Goal: Task Accomplishment & Management: Manage account settings

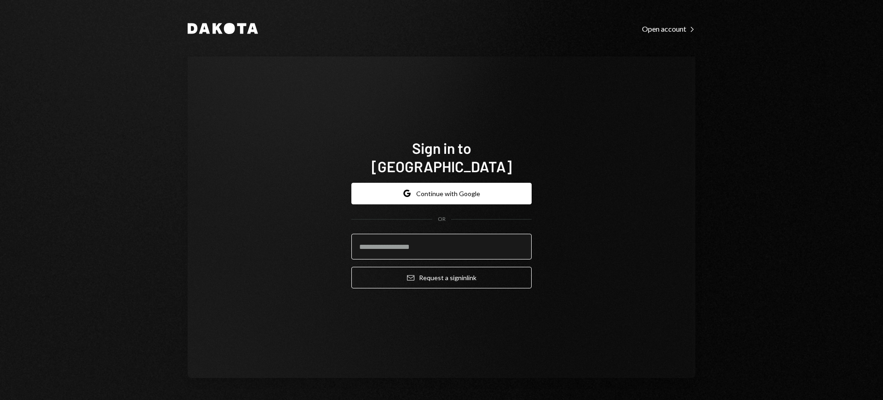
click at [523, 239] on input "email" at bounding box center [441, 247] width 180 height 26
click at [0, 400] on com-1password-button at bounding box center [0, 400] width 0 height 0
click at [417, 267] on button "Email Request a sign in link" at bounding box center [441, 278] width 180 height 22
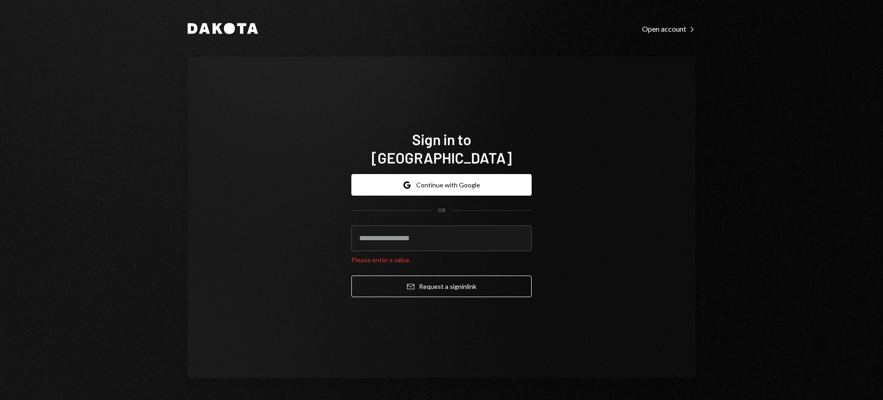
click at [0, 400] on com-1password-button at bounding box center [0, 400] width 0 height 0
click at [377, 238] on input "email" at bounding box center [441, 239] width 180 height 26
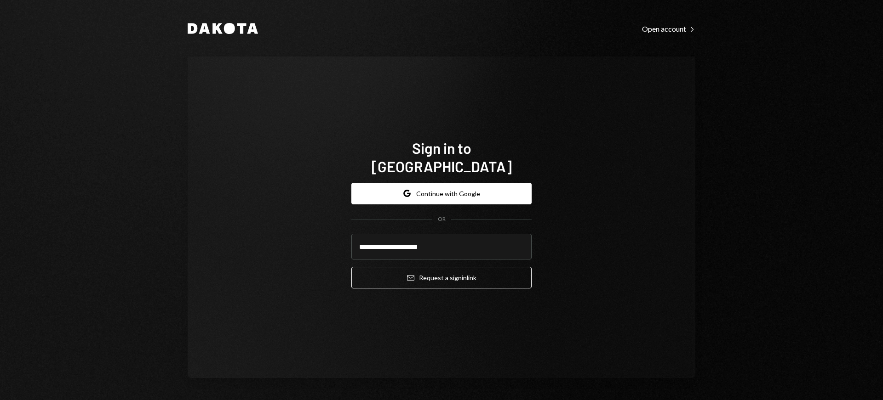
type input "**********"
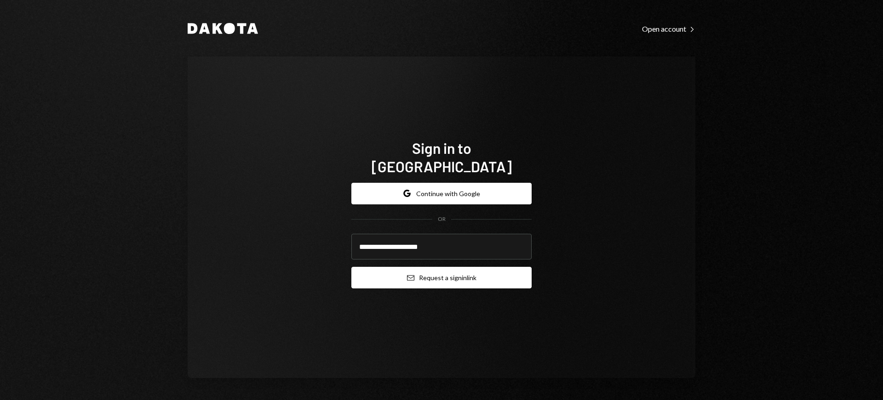
click at [442, 274] on button "Email Request a sign in link" at bounding box center [441, 278] width 180 height 22
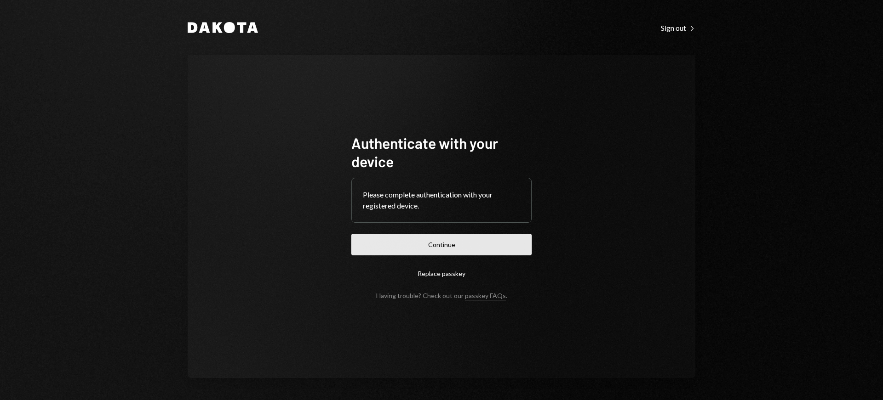
click at [429, 244] on button "Continue" at bounding box center [441, 245] width 180 height 22
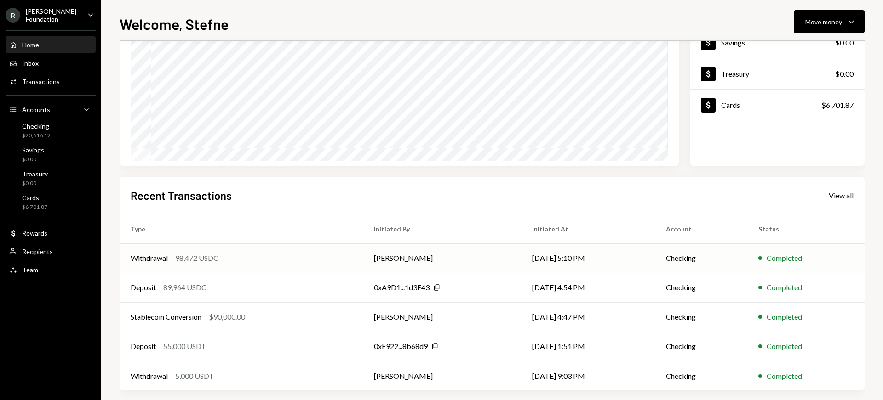
scroll to position [110, 0]
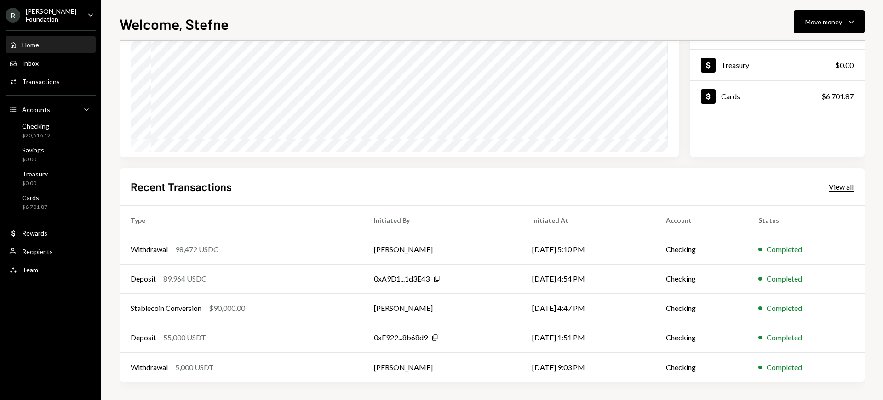
click at [838, 187] on div "View all" at bounding box center [841, 187] width 25 height 9
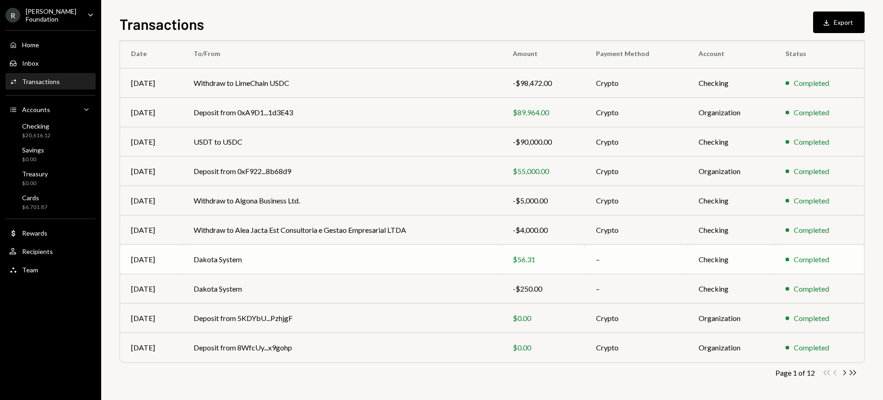
scroll to position [80, 0]
click at [846, 371] on icon "Chevron Right" at bounding box center [844, 372] width 9 height 9
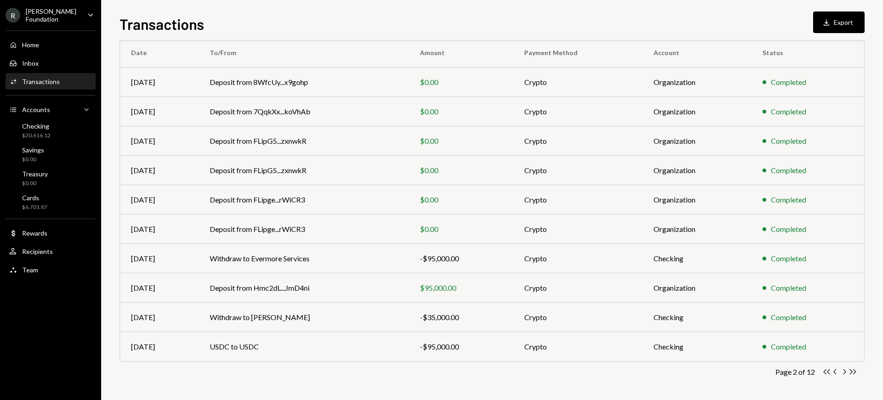
drag, startPoint x: 844, startPoint y: 23, endPoint x: 841, endPoint y: 28, distance: 6.0
click at [844, 23] on button "Download Export" at bounding box center [838, 22] width 51 height 22
